Goal: Check status: Check status

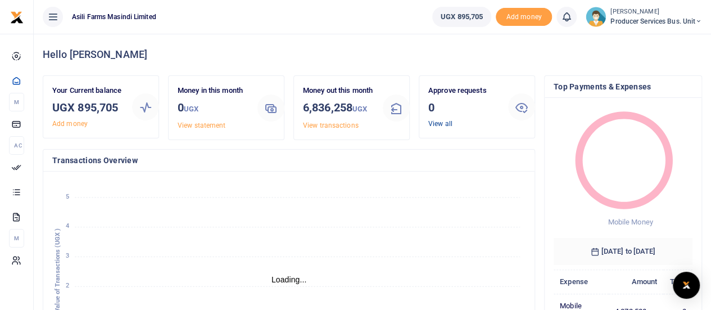
scroll to position [9, 9]
click at [442, 123] on link "View all" at bounding box center [441, 124] width 24 height 8
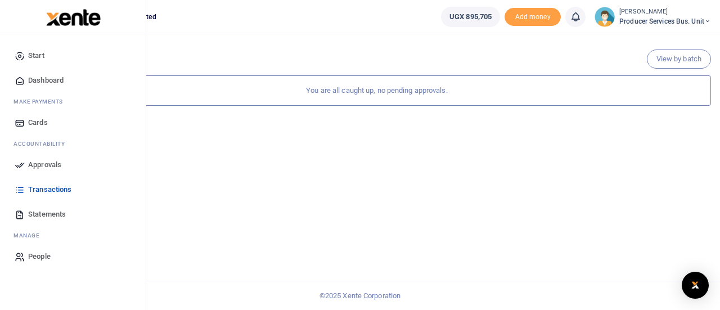
click at [34, 191] on span "Transactions" at bounding box center [49, 189] width 43 height 11
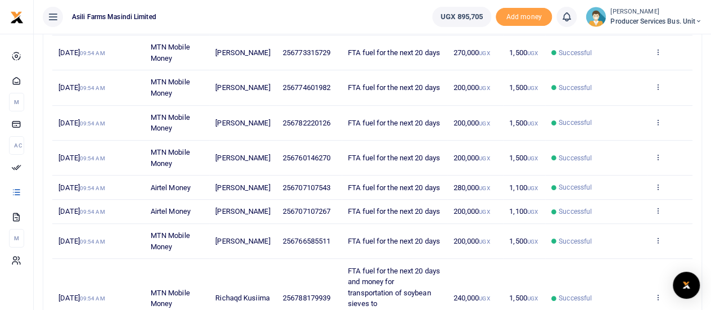
scroll to position [281, 0]
